Goal: Task Accomplishment & Management: Manage account settings

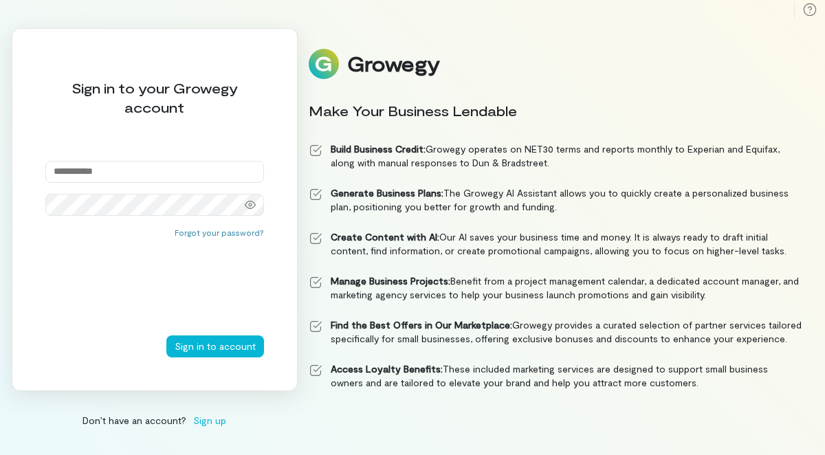
click at [137, 171] on input "email" at bounding box center [154, 172] width 219 height 22
type input "**********"
click at [166, 336] on button "Sign in to account" at bounding box center [215, 347] width 98 height 22
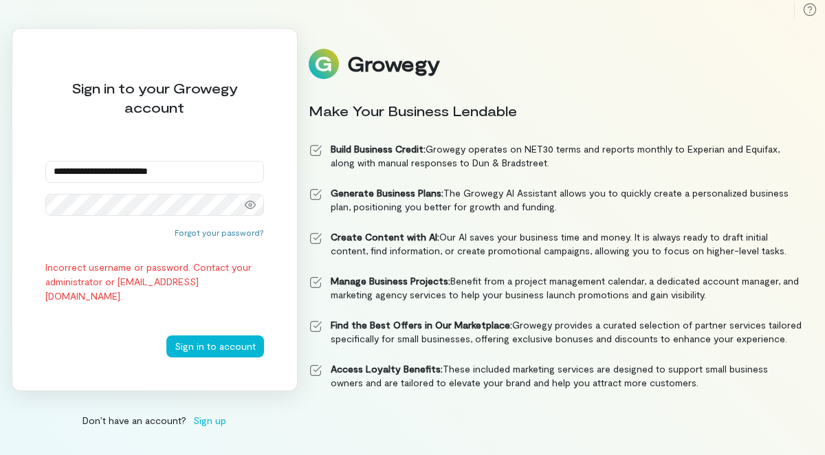
click at [167, 237] on div "Forgot your password? Incorrect username or password. Contact your administrato…" at bounding box center [154, 281] width 219 height 109
click at [166, 336] on button "Sign in to account" at bounding box center [215, 347] width 98 height 22
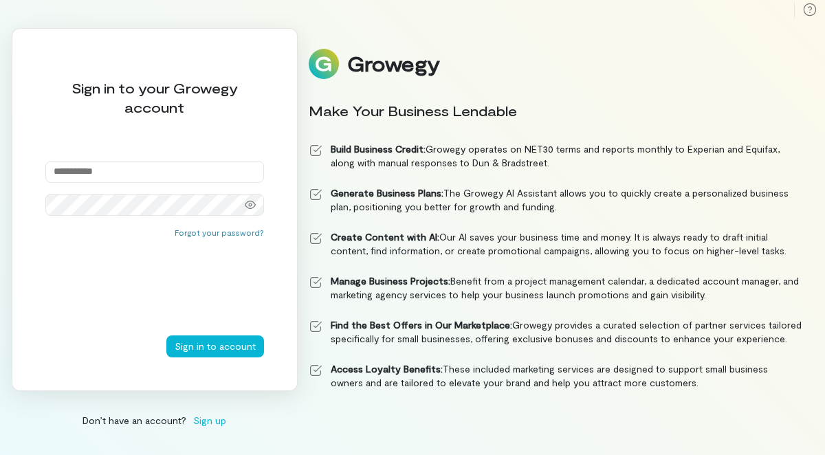
click at [129, 178] on input "email" at bounding box center [154, 172] width 219 height 22
type input "**********"
click at [166, 336] on button "Sign in to account" at bounding box center [215, 347] width 98 height 22
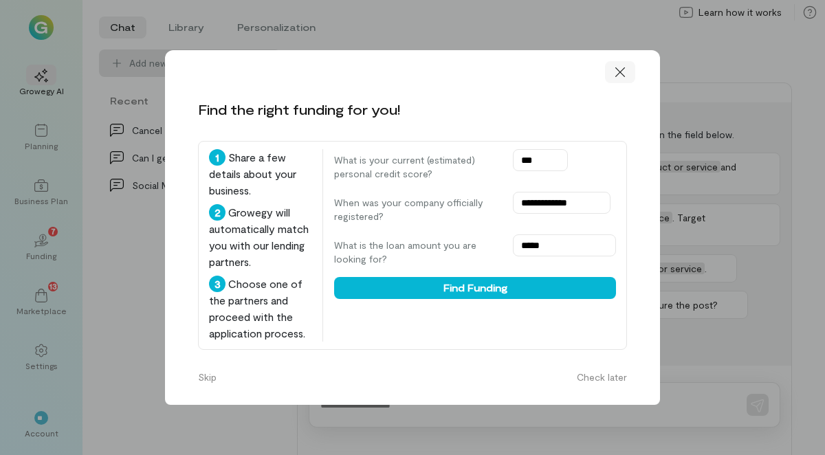
click at [625, 72] on icon at bounding box center [621, 72] width 14 height 14
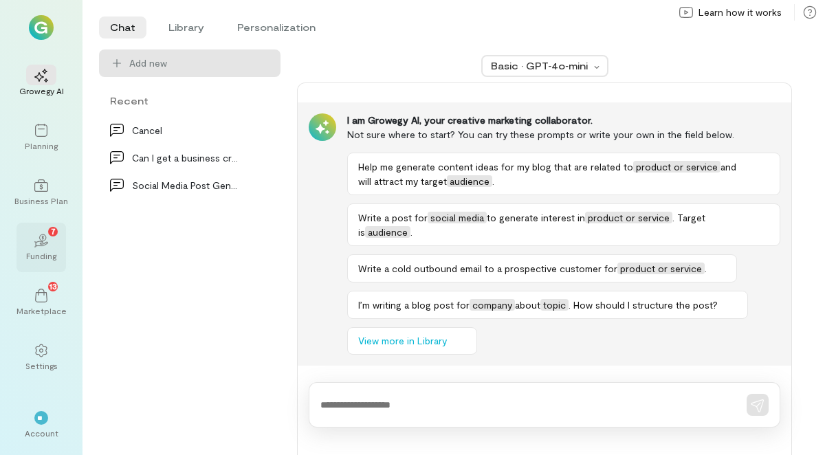
click at [41, 238] on icon "02" at bounding box center [41, 241] width 14 height 14
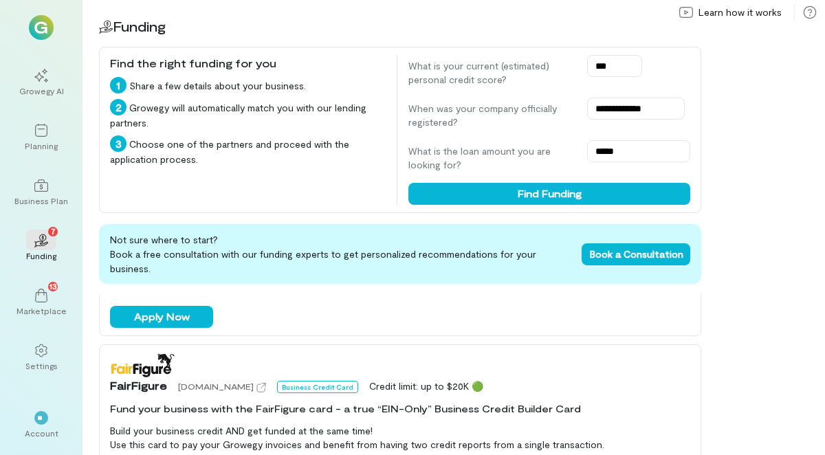
scroll to position [262, 0]
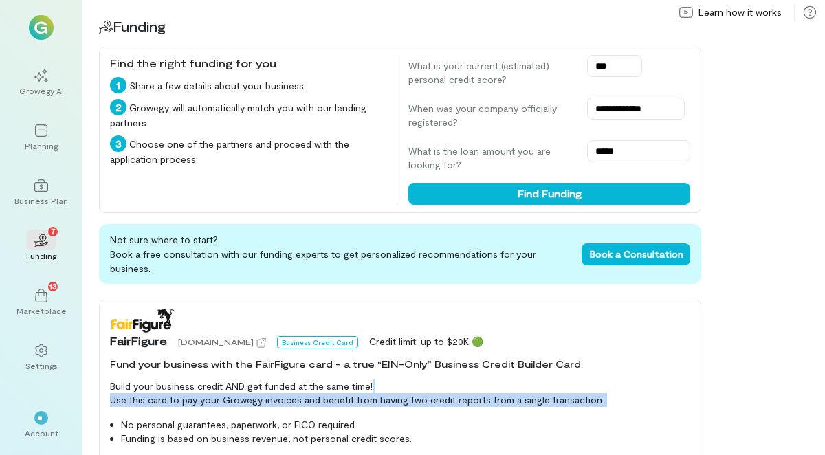
drag, startPoint x: 458, startPoint y: 394, endPoint x: 469, endPoint y: 336, distance: 58.8
click at [465, 347] on div "FairFigure fairfigure.com Business Credit Card Credit limit: up to $20K 🟢 Fund …" at bounding box center [400, 422] width 603 height 245
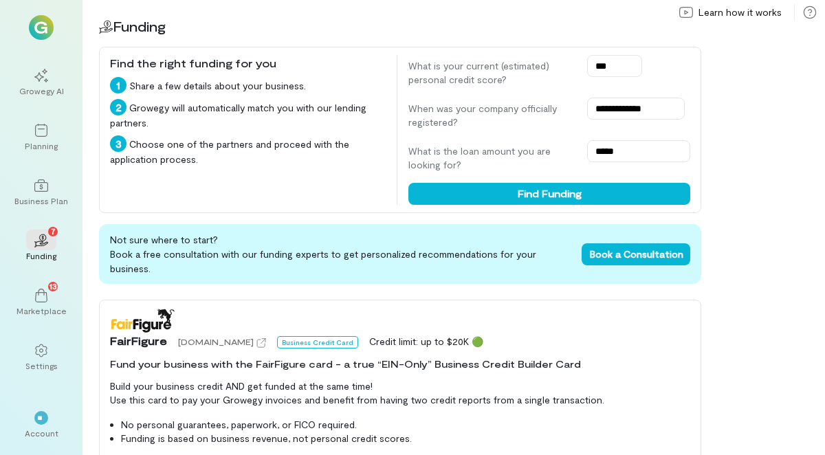
click at [330, 312] on div "FairFigure fairfigure.com Business Credit Card Credit limit: up to $20K 🟢" at bounding box center [400, 328] width 580 height 41
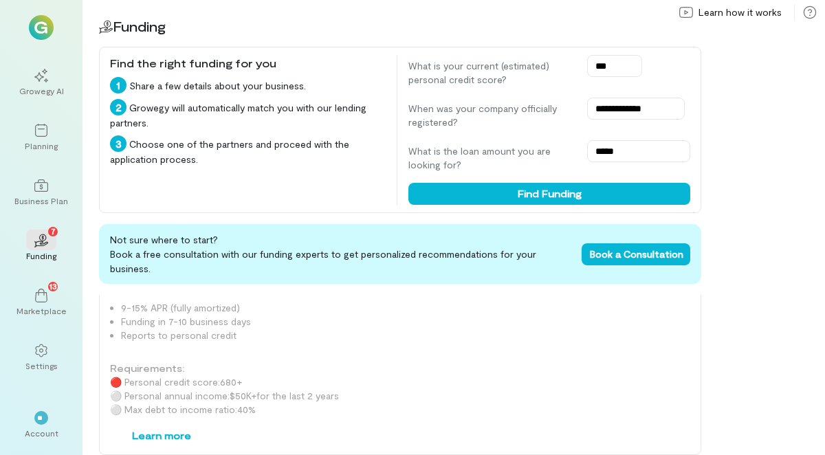
scroll to position [1586, 0]
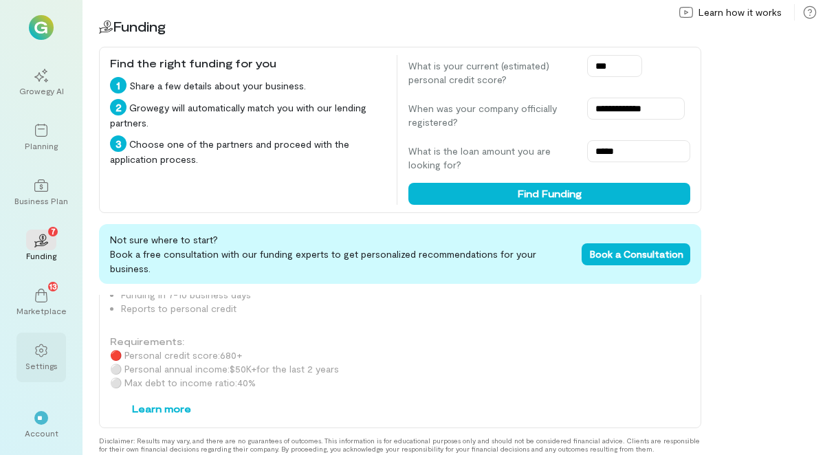
click at [45, 358] on div at bounding box center [41, 350] width 30 height 21
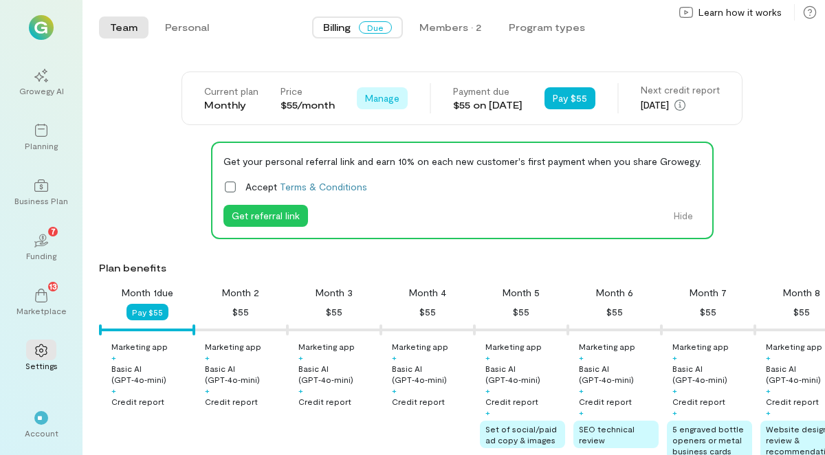
click at [371, 101] on span "Manage" at bounding box center [382, 98] width 34 height 14
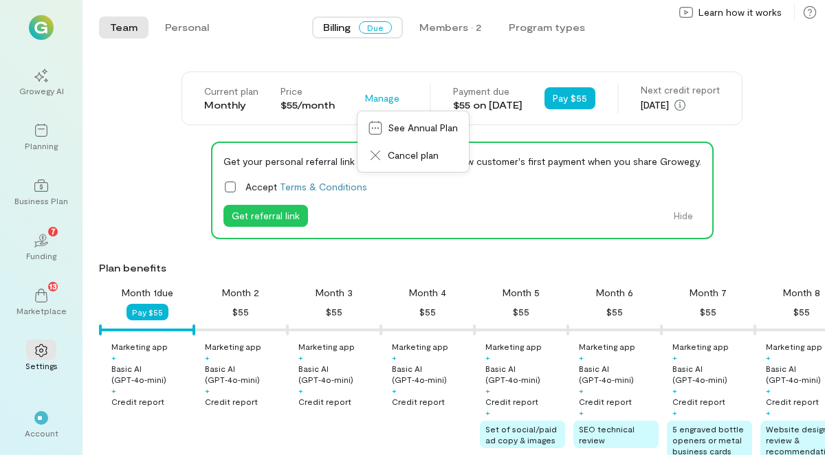
click at [720, 88] on div "Next credit report" at bounding box center [680, 90] width 79 height 14
drag, startPoint x: 723, startPoint y: 107, endPoint x: 351, endPoint y: 195, distance: 381.7
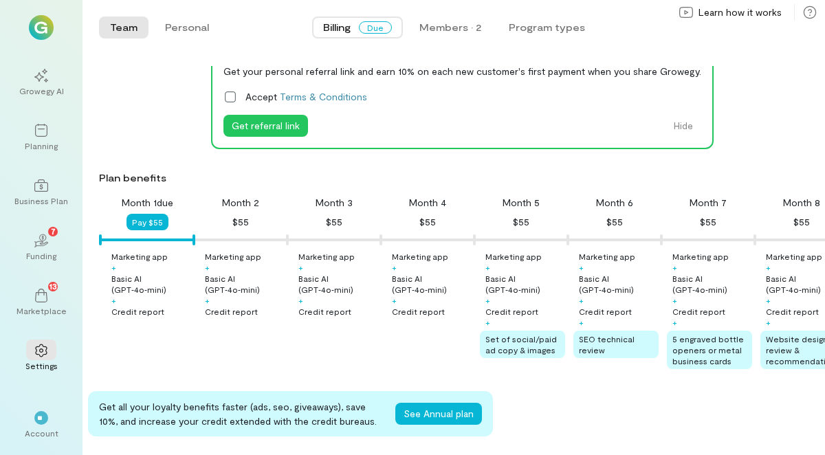
scroll to position [92, 0]
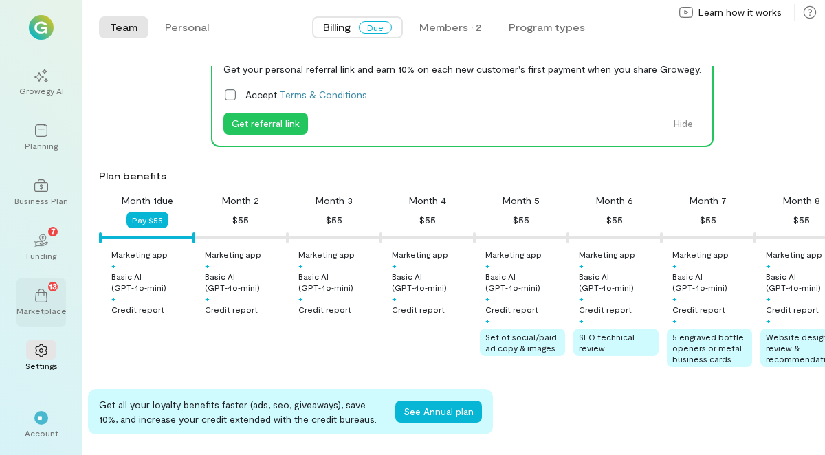
click at [34, 294] on icon at bounding box center [41, 296] width 14 height 14
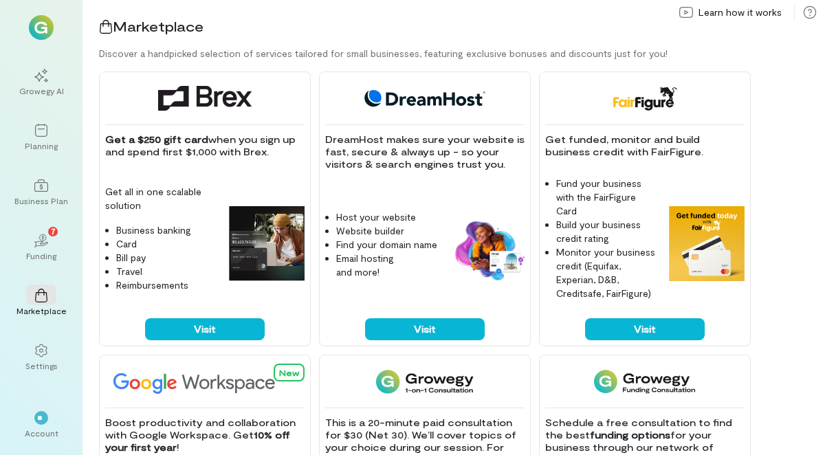
click at [41, 28] on img at bounding box center [41, 27] width 25 height 25
click at [37, 367] on div "Settings" at bounding box center [41, 365] width 32 height 11
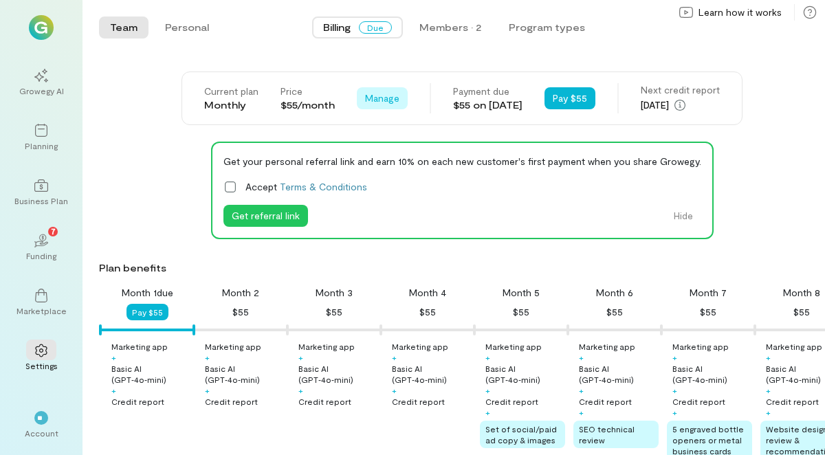
click at [380, 94] on span "Manage" at bounding box center [382, 98] width 34 height 14
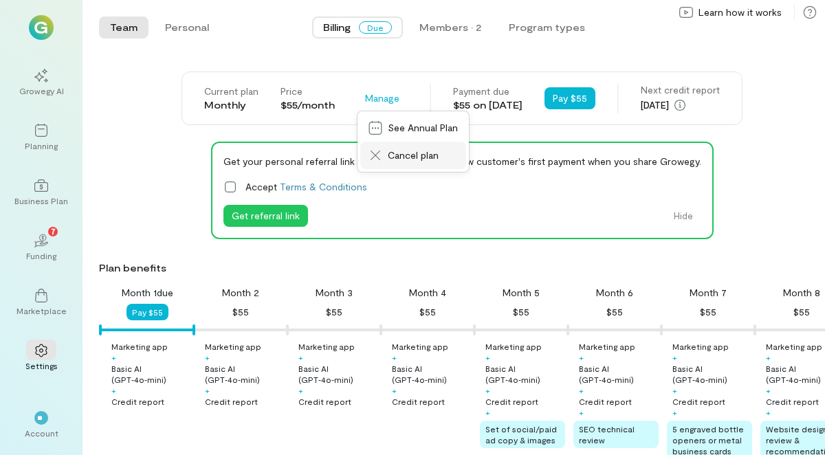
click at [388, 158] on span "Cancel plan" at bounding box center [423, 156] width 70 height 14
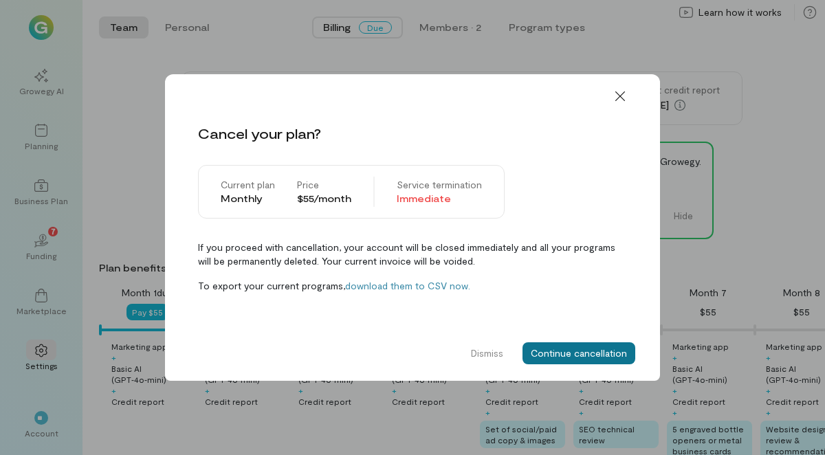
click at [571, 362] on button "Continue cancellation" at bounding box center [579, 354] width 113 height 22
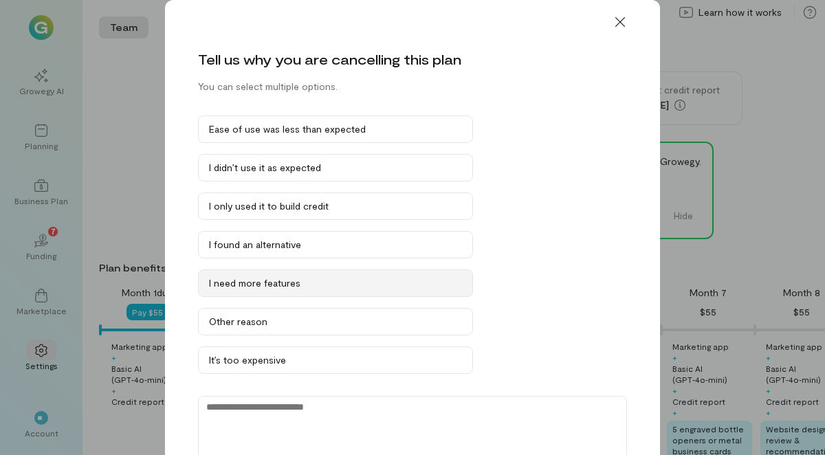
click at [312, 281] on div "I need more features" at bounding box center [335, 283] width 253 height 14
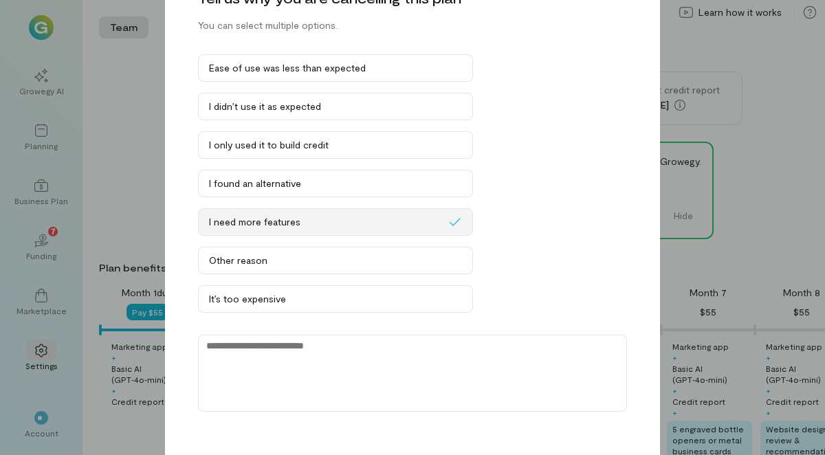
scroll to position [110, 0]
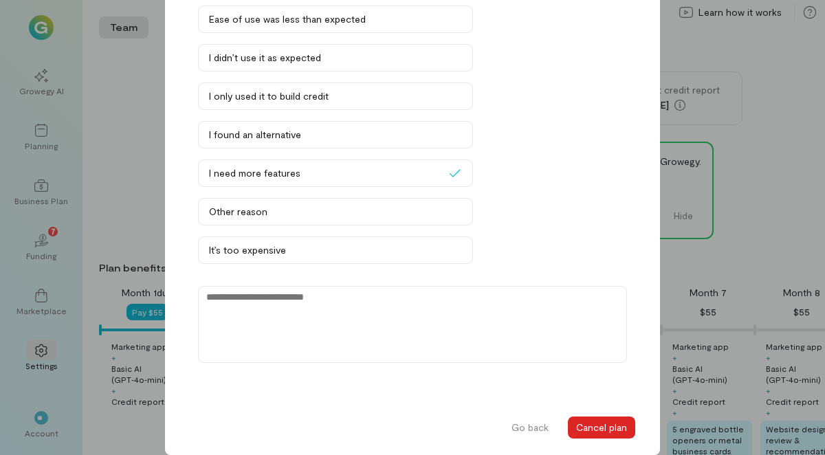
click at [613, 426] on button "Cancel plan" at bounding box center [601, 428] width 67 height 22
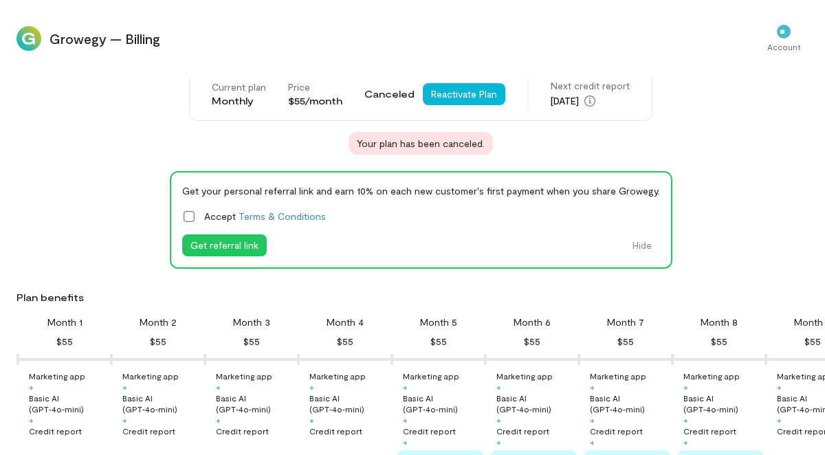
scroll to position [0, 0]
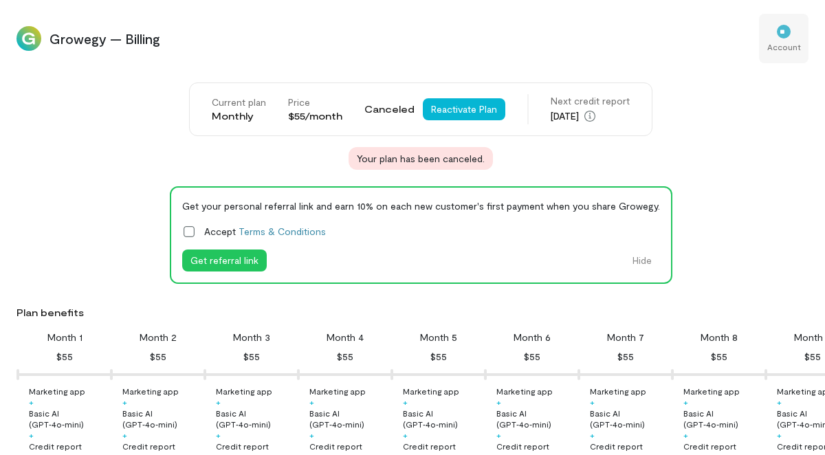
click at [788, 41] on div "Account" at bounding box center [785, 46] width 34 height 11
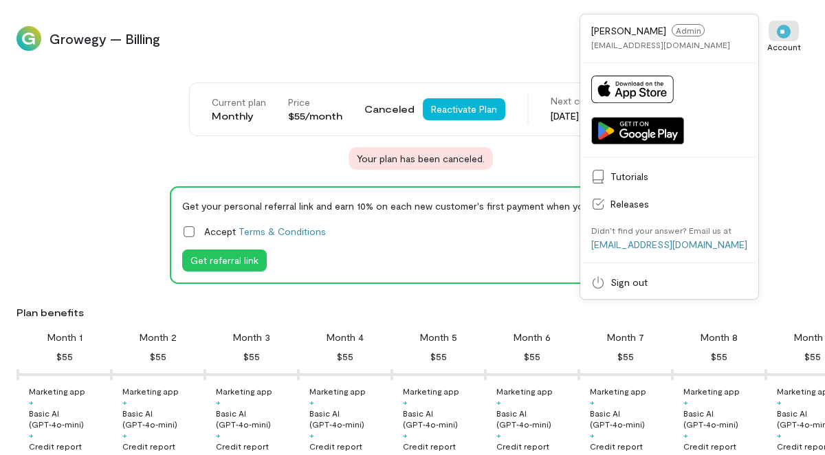
click at [100, 101] on div "Current plan Monthly Price $55/month Canceled Reactivate Plan Next credit repor…" at bounding box center [421, 126] width 809 height 87
